Goal: Navigation & Orientation: Find specific page/section

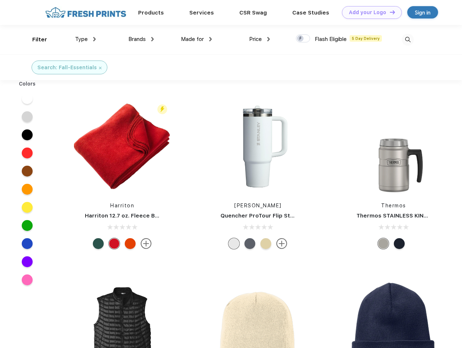
click at [369, 12] on link "Add your Logo Design Tool" at bounding box center [372, 12] width 60 height 13
click at [0, 0] on div "Design Tool" at bounding box center [0, 0] width 0 height 0
click at [389, 12] on link "Add your Logo Design Tool" at bounding box center [372, 12] width 60 height 13
click at [35, 40] on div "Filter" at bounding box center [39, 40] width 15 height 8
click at [86, 39] on span "Type" at bounding box center [81, 39] width 13 height 7
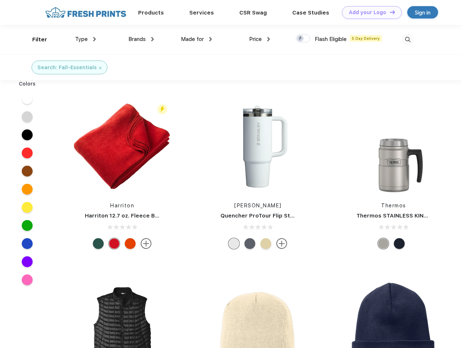
click at [141, 39] on span "Brands" at bounding box center [136, 39] width 17 height 7
click at [197, 39] on span "Made for" at bounding box center [192, 39] width 23 height 7
click at [260, 39] on span "Price" at bounding box center [255, 39] width 13 height 7
click at [303, 39] on div at bounding box center [303, 38] width 14 height 8
click at [301, 39] on input "checkbox" at bounding box center [298, 36] width 5 height 5
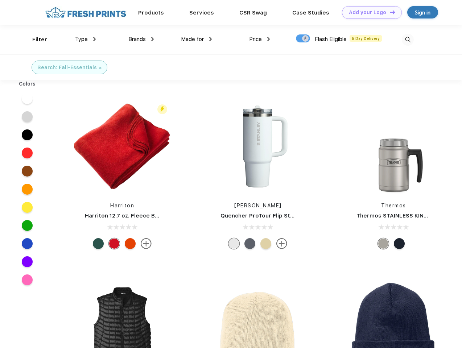
click at [408, 40] on img at bounding box center [408, 40] width 12 height 12
